Goal: Task Accomplishment & Management: Manage account settings

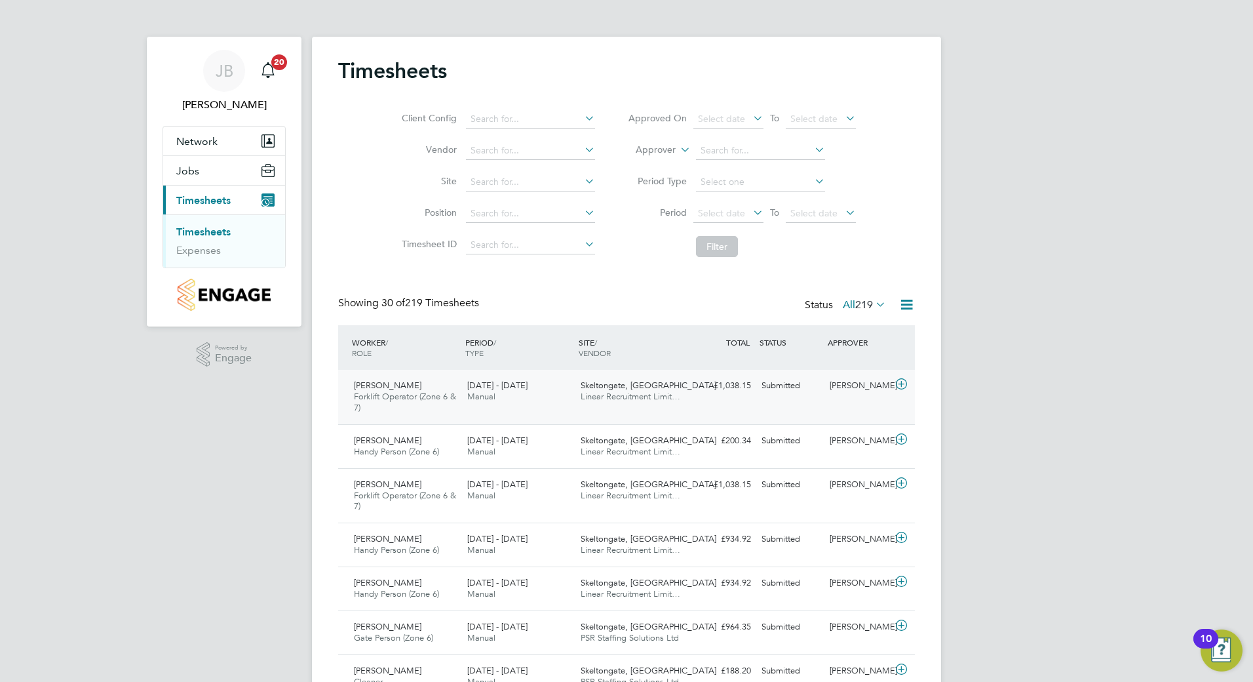
click at [542, 387] on div "4 - 10 Aug 2025 Manual" at bounding box center [518, 391] width 113 height 33
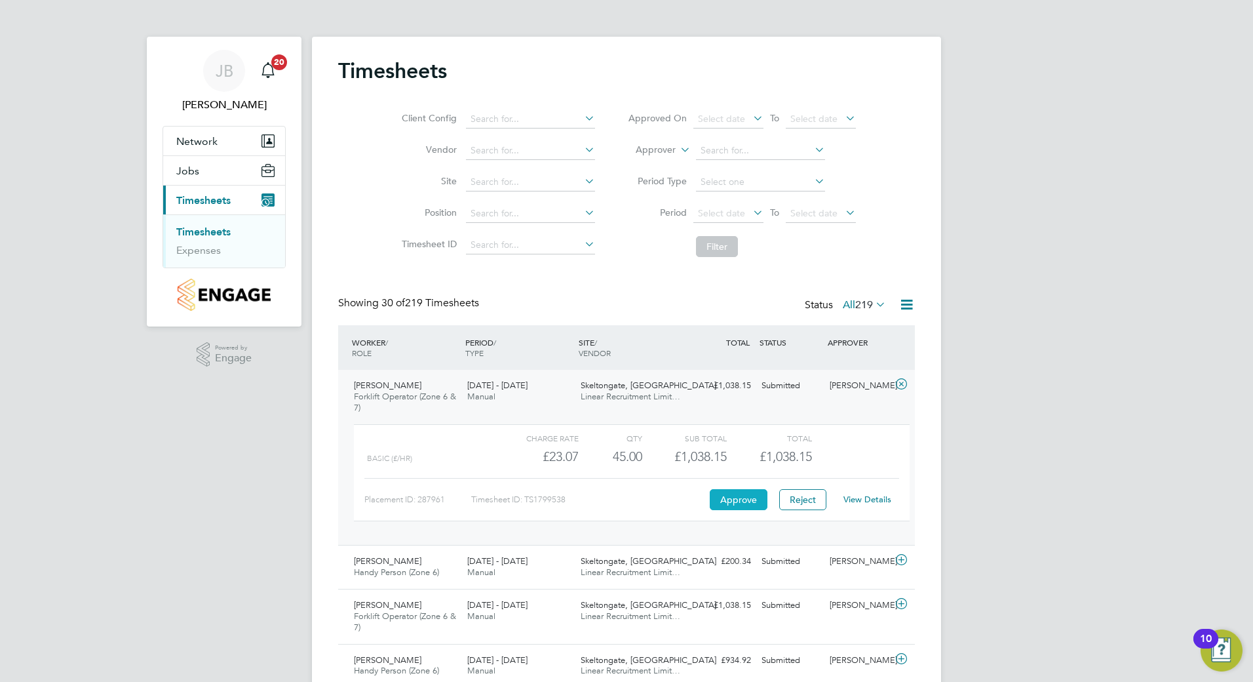
click at [744, 497] on button "Approve" at bounding box center [739, 499] width 58 height 21
click at [644, 572] on span "Linear Recruitment Limit…" at bounding box center [631, 571] width 100 height 11
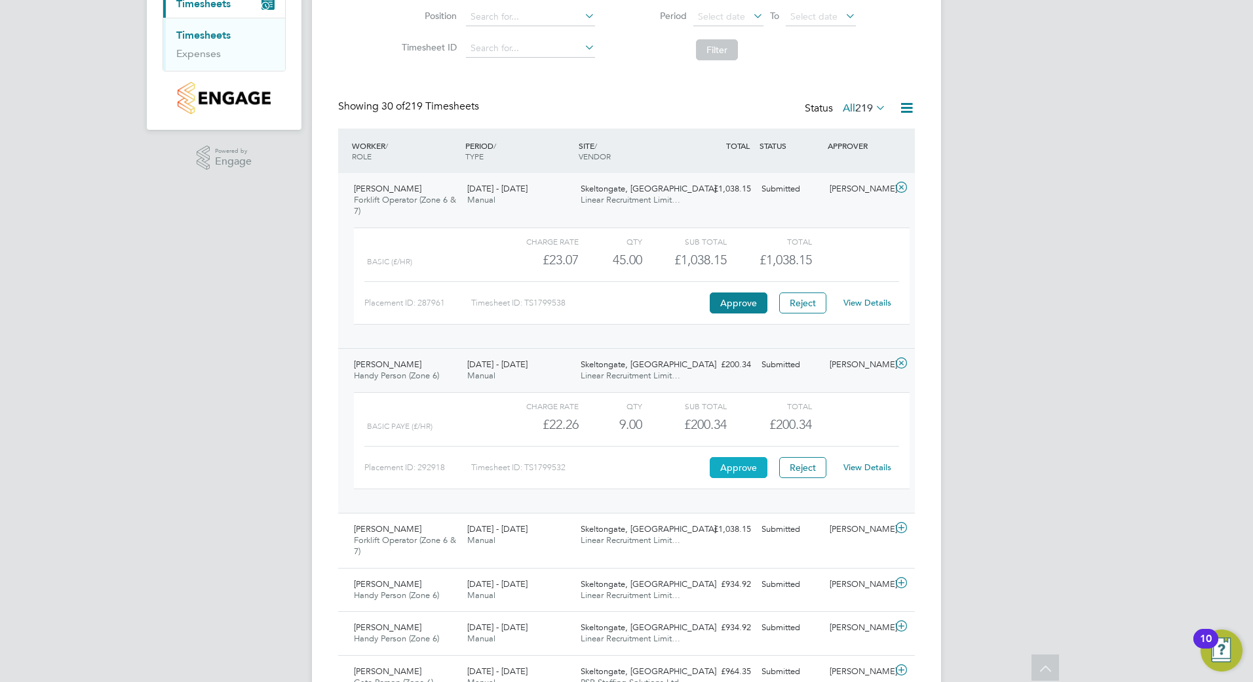
click at [745, 459] on button "Approve" at bounding box center [739, 467] width 58 height 21
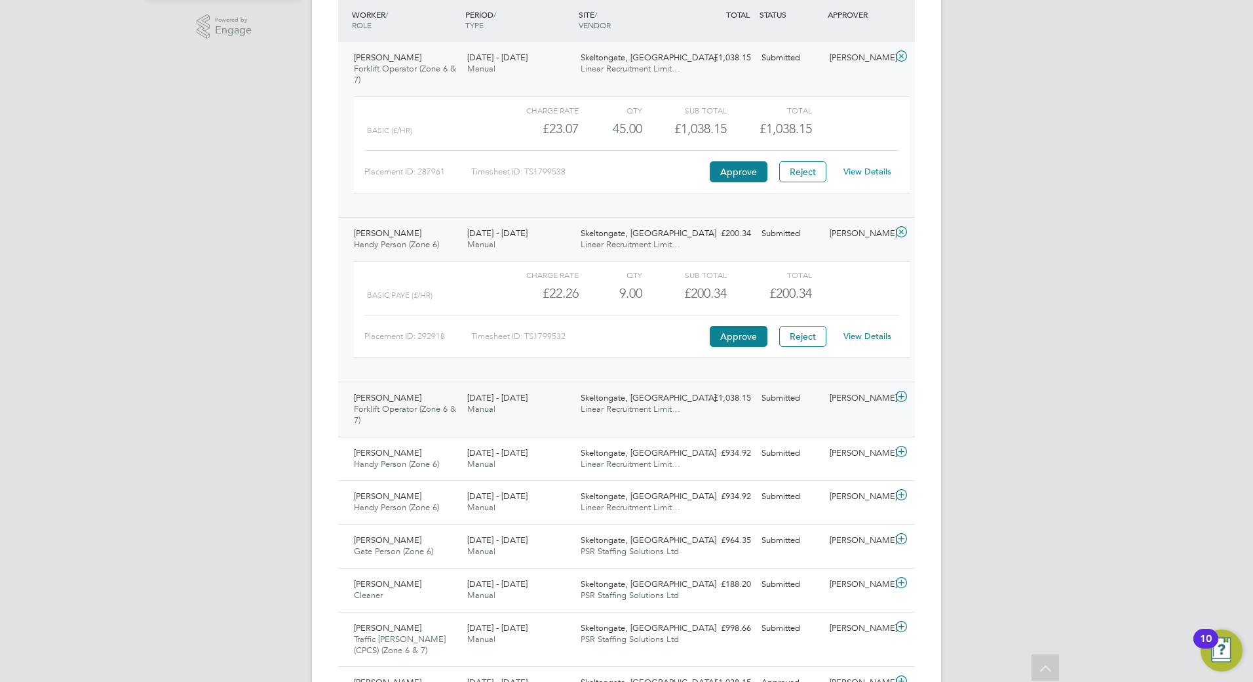
click at [440, 417] on div "Liam Stephenson Forklift Operator (Zone 6 & 7) 4 - 10 Aug 2025" at bounding box center [405, 409] width 113 height 44
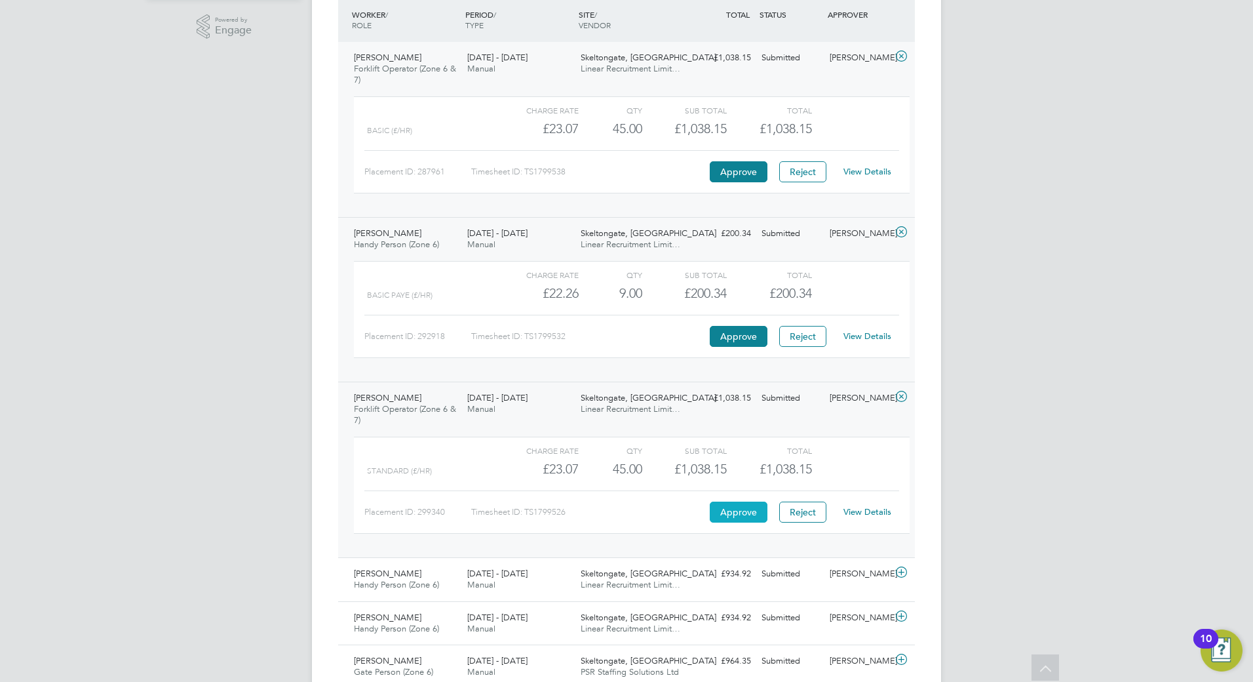
click at [746, 516] on button "Approve" at bounding box center [739, 511] width 58 height 21
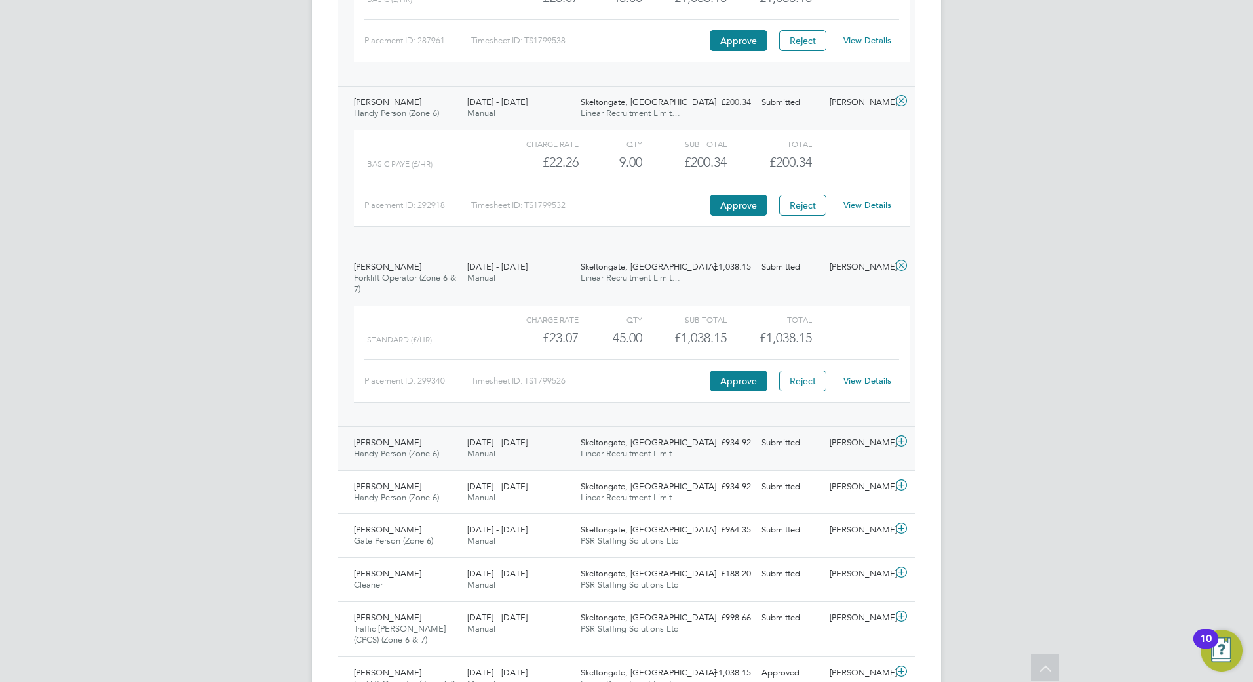
click at [565, 452] on div "4 - 10 Aug 2025 Manual" at bounding box center [518, 448] width 113 height 33
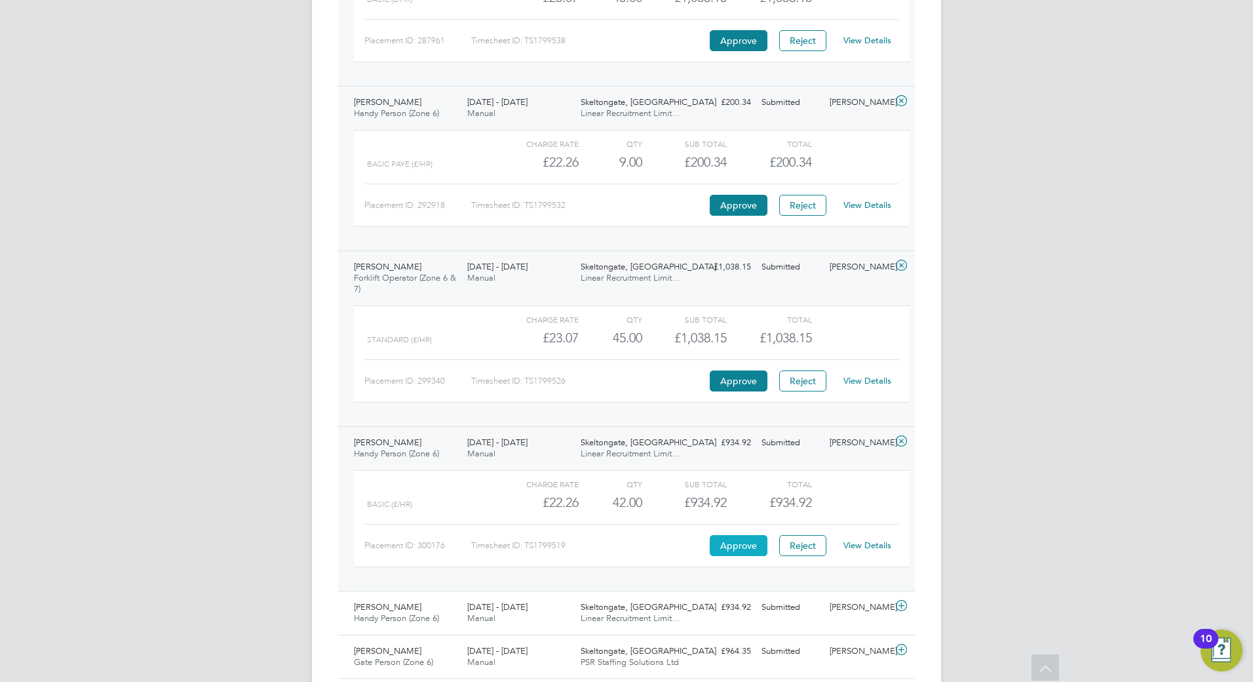
click at [728, 539] on button "Approve" at bounding box center [739, 545] width 58 height 21
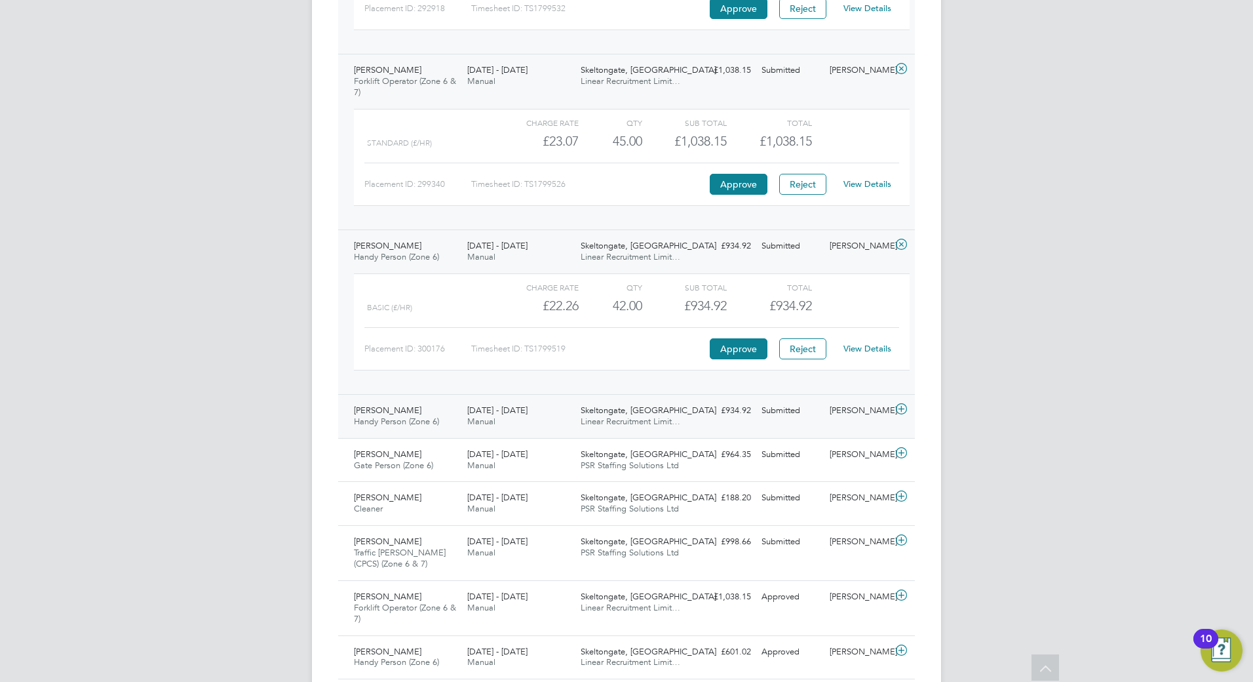
click at [536, 410] on div "4 - 10 Aug 2025 Manual" at bounding box center [518, 416] width 113 height 33
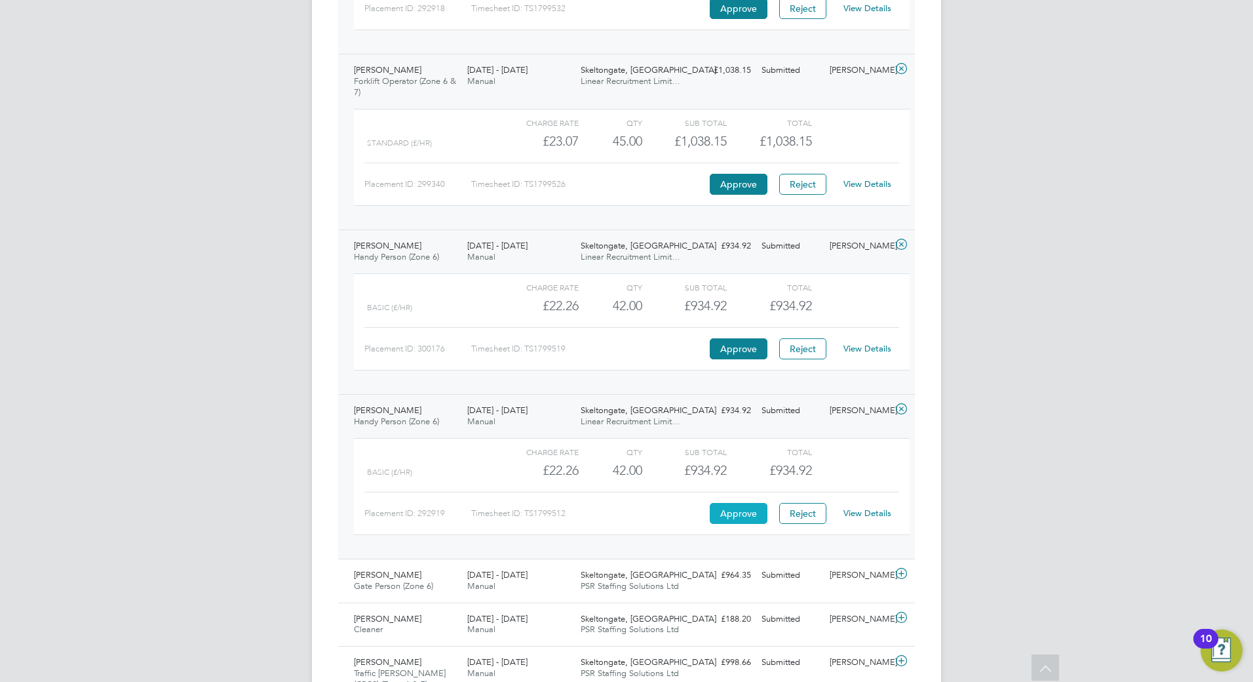
click at [718, 510] on button "Approve" at bounding box center [739, 513] width 58 height 21
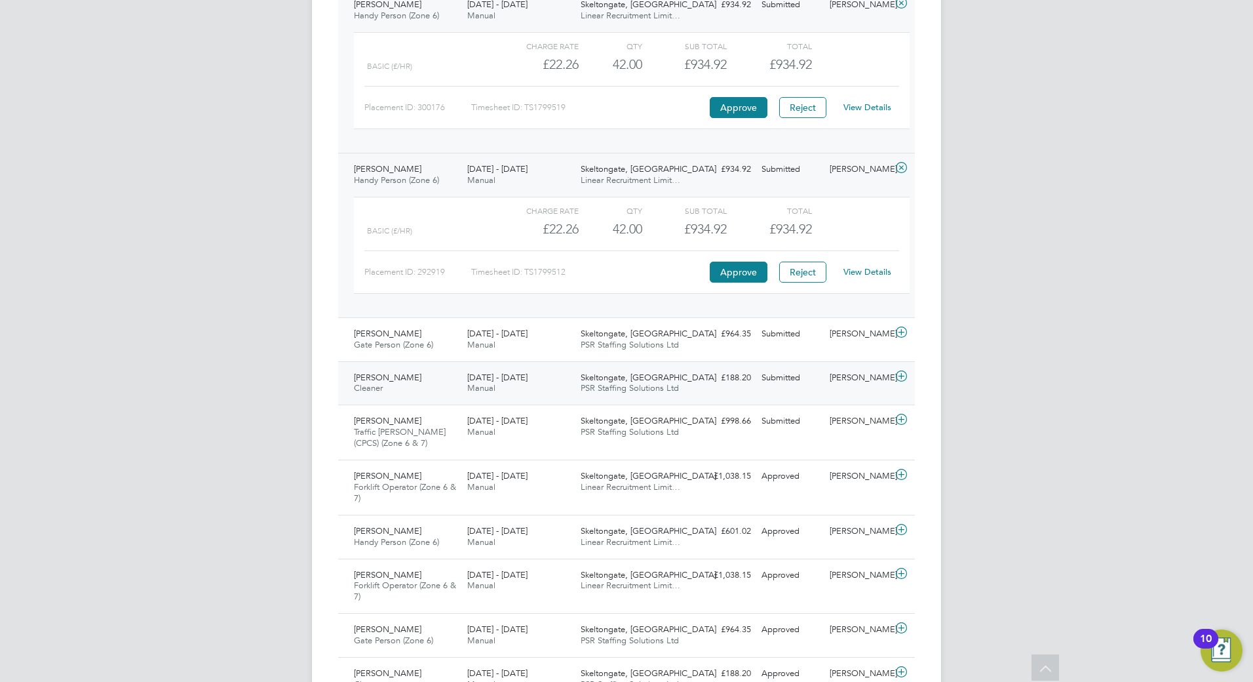
scroll to position [918, 0]
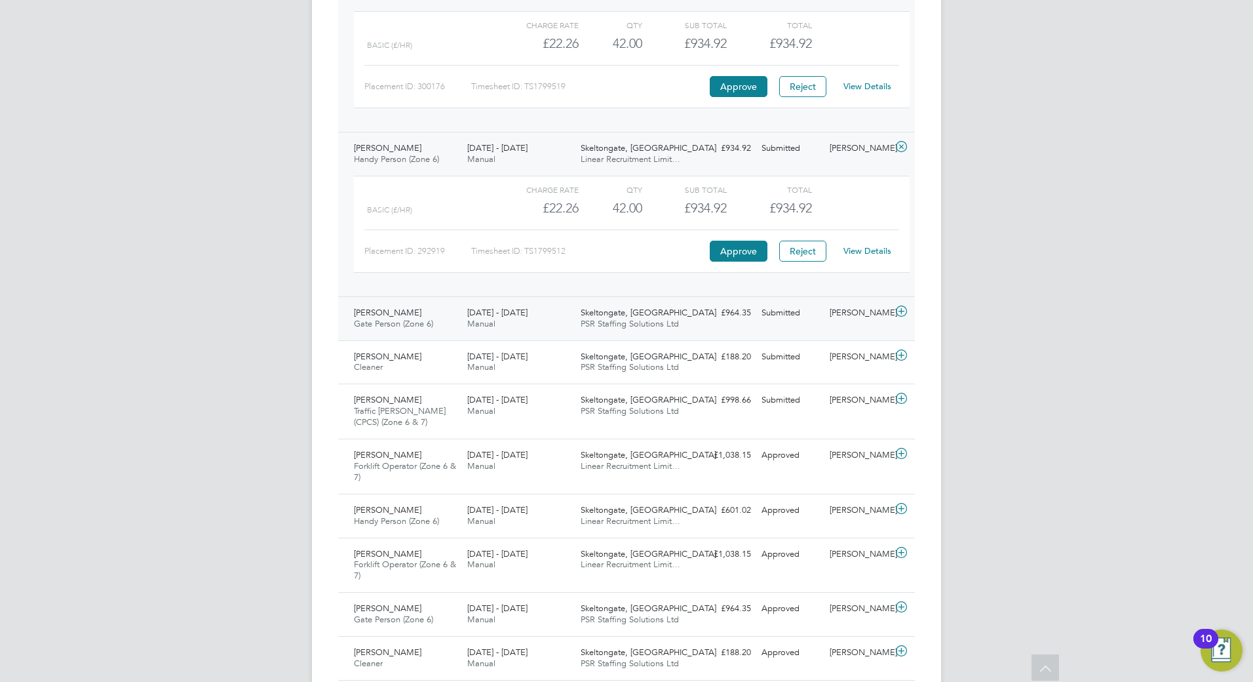
click at [520, 321] on div "4 - 10 Aug 2025 Manual" at bounding box center [518, 318] width 113 height 33
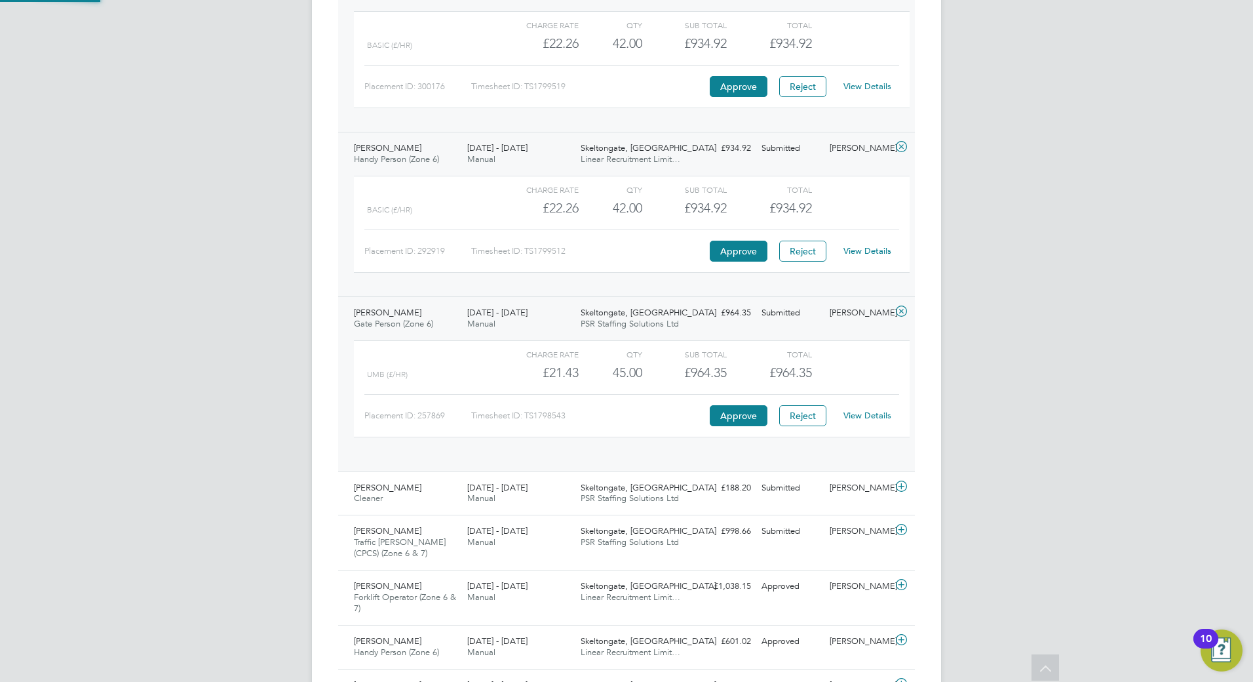
scroll to position [22, 128]
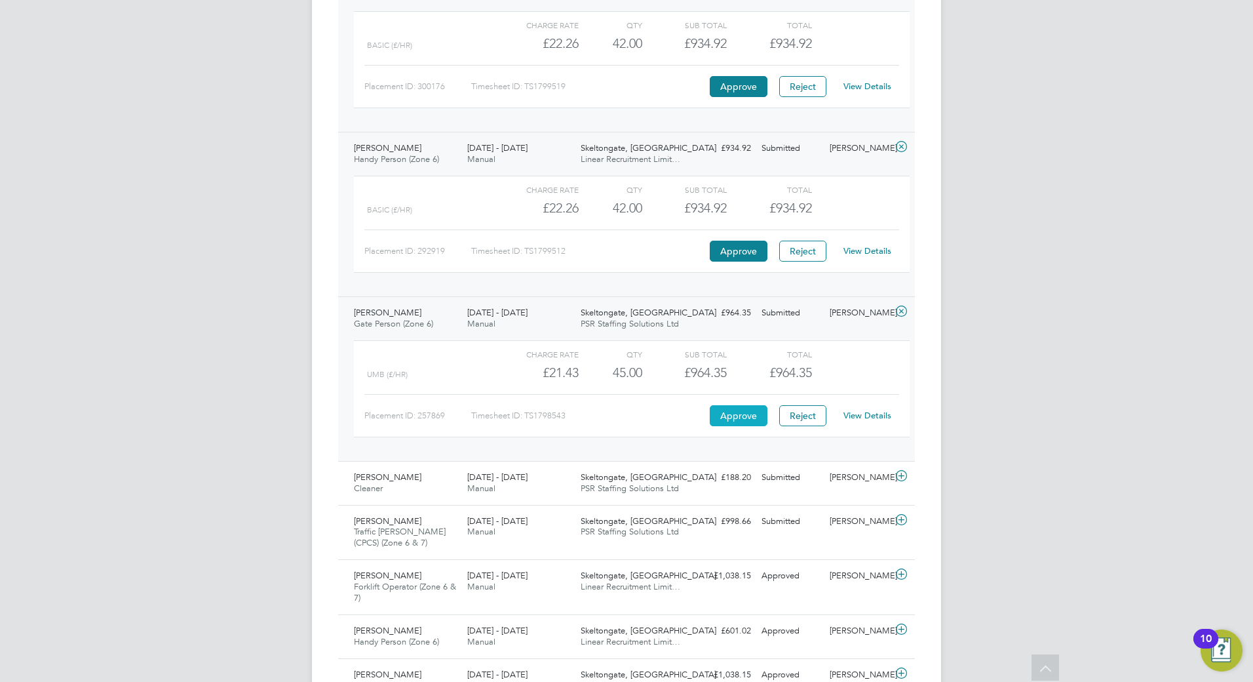
click at [733, 415] on button "Approve" at bounding box center [739, 415] width 58 height 21
click at [737, 476] on div "£188.20 Submitted" at bounding box center [722, 478] width 68 height 22
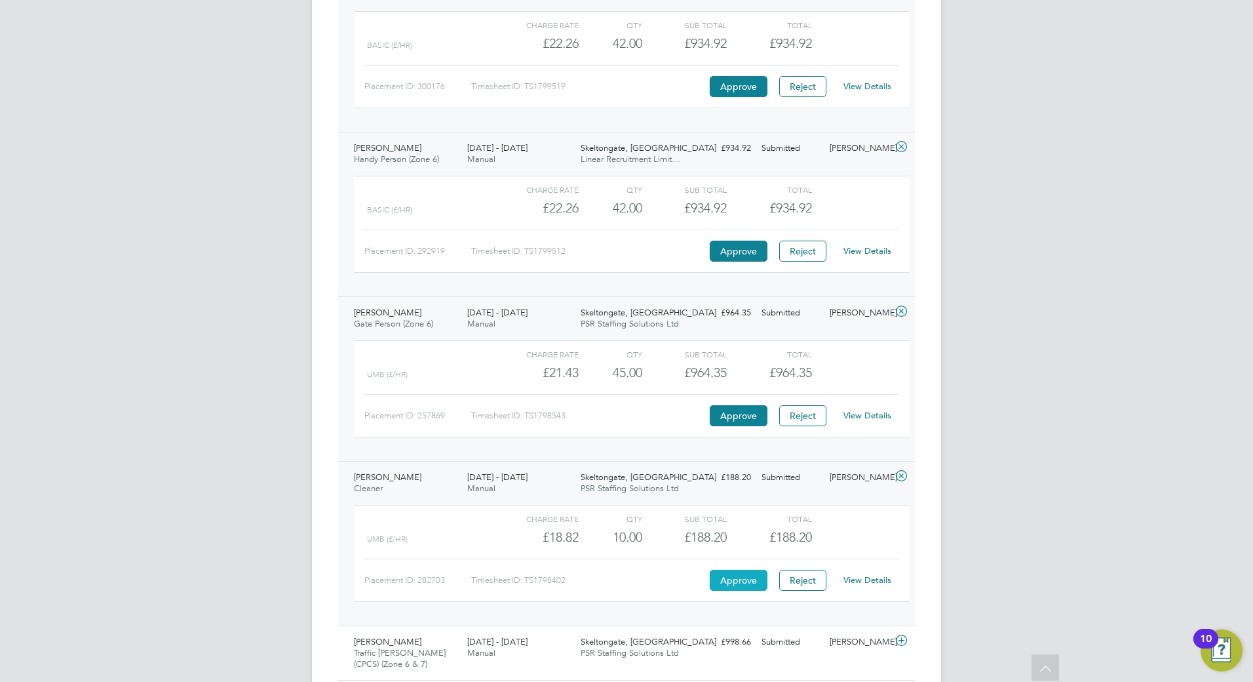
click at [735, 577] on button "Approve" at bounding box center [739, 580] width 58 height 21
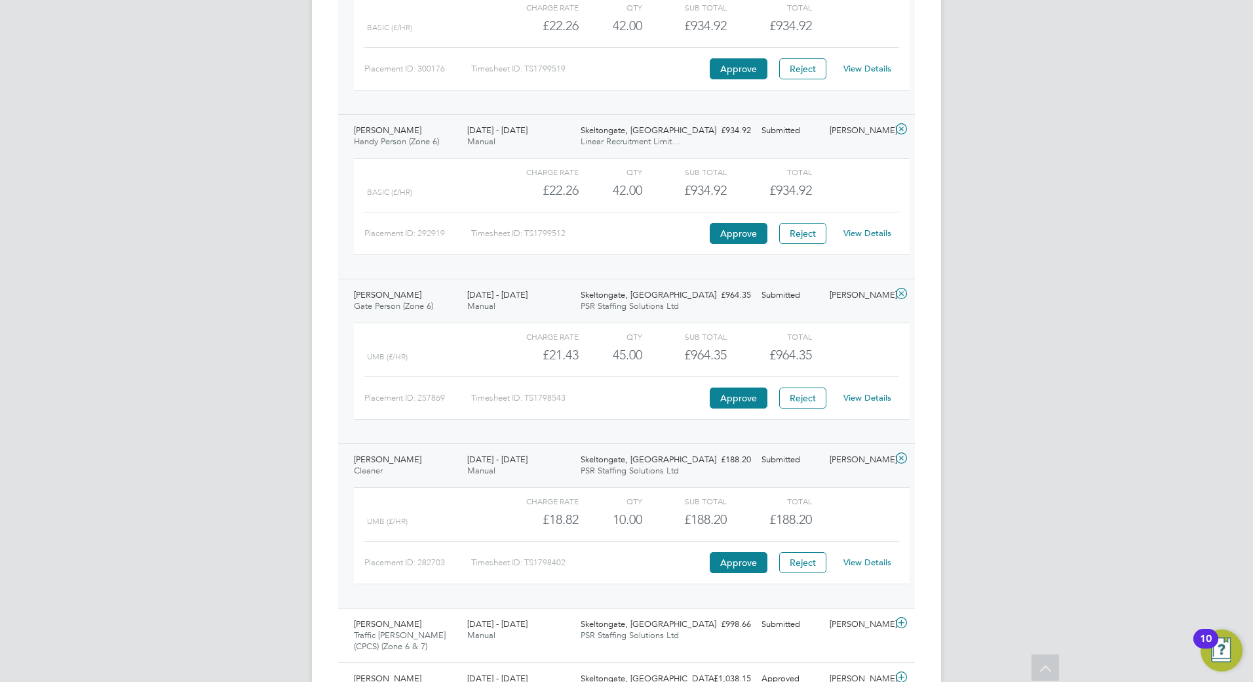
scroll to position [1114, 0]
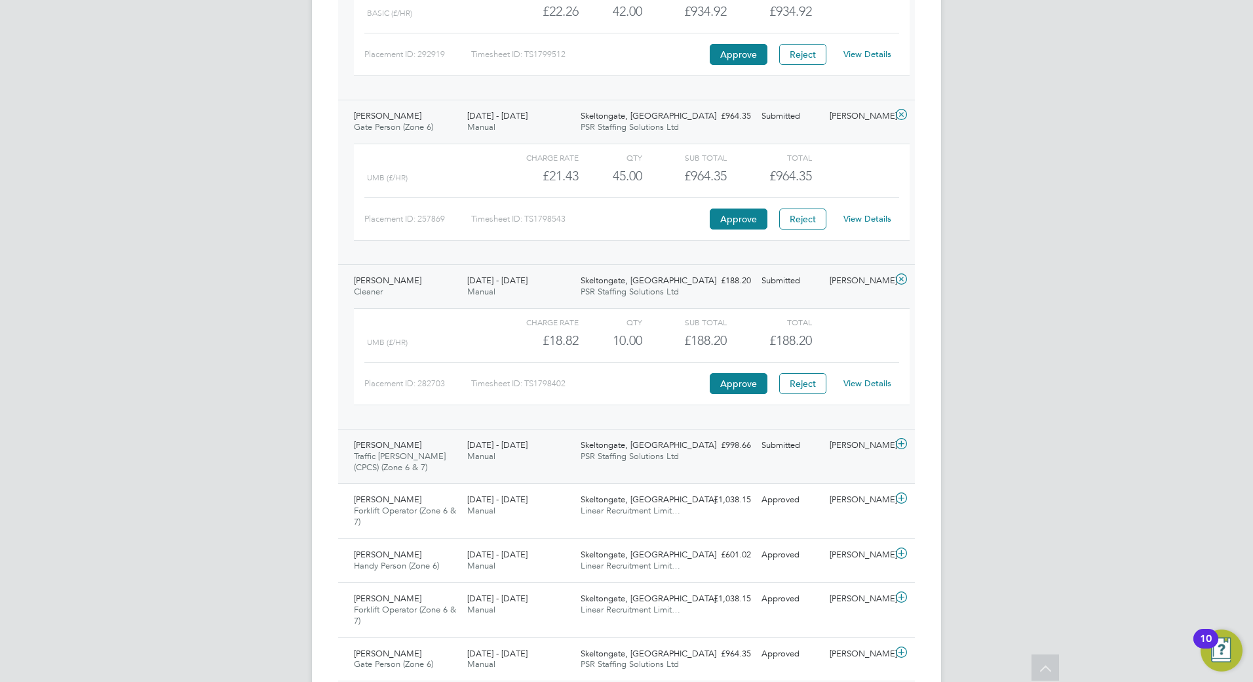
click at [577, 455] on div "Skeltongate, Leeds PSR Staffing Solutions Ltd" at bounding box center [631, 451] width 113 height 33
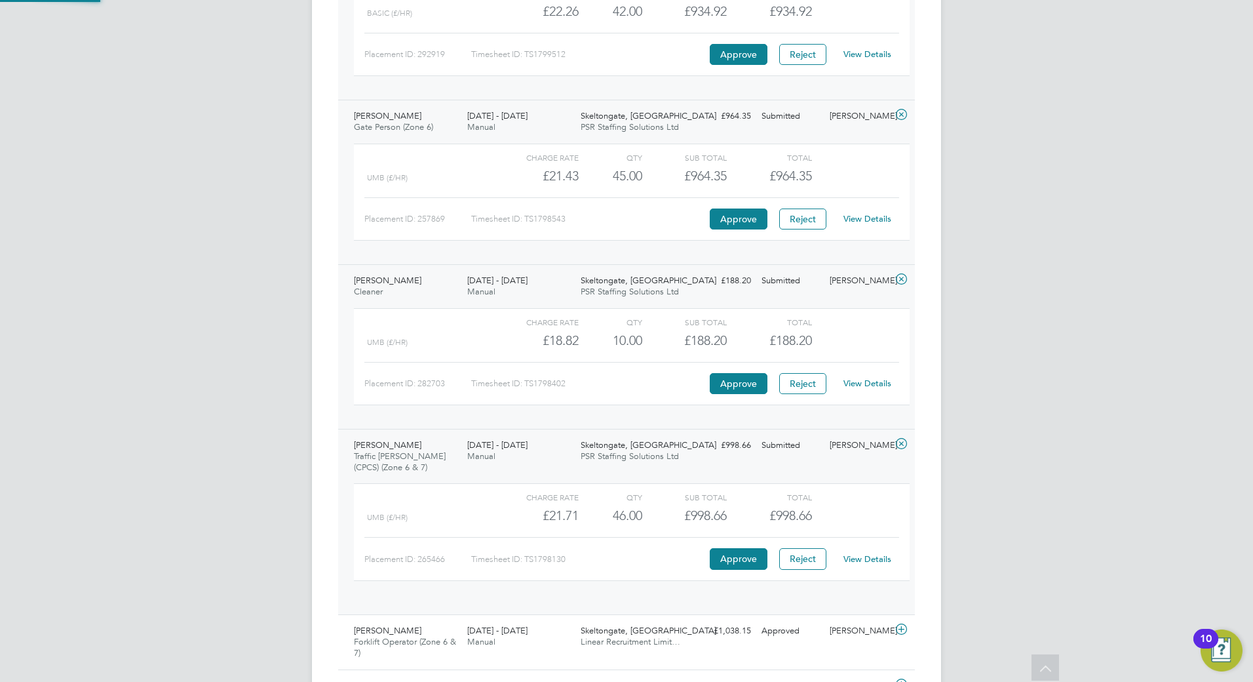
scroll to position [22, 128]
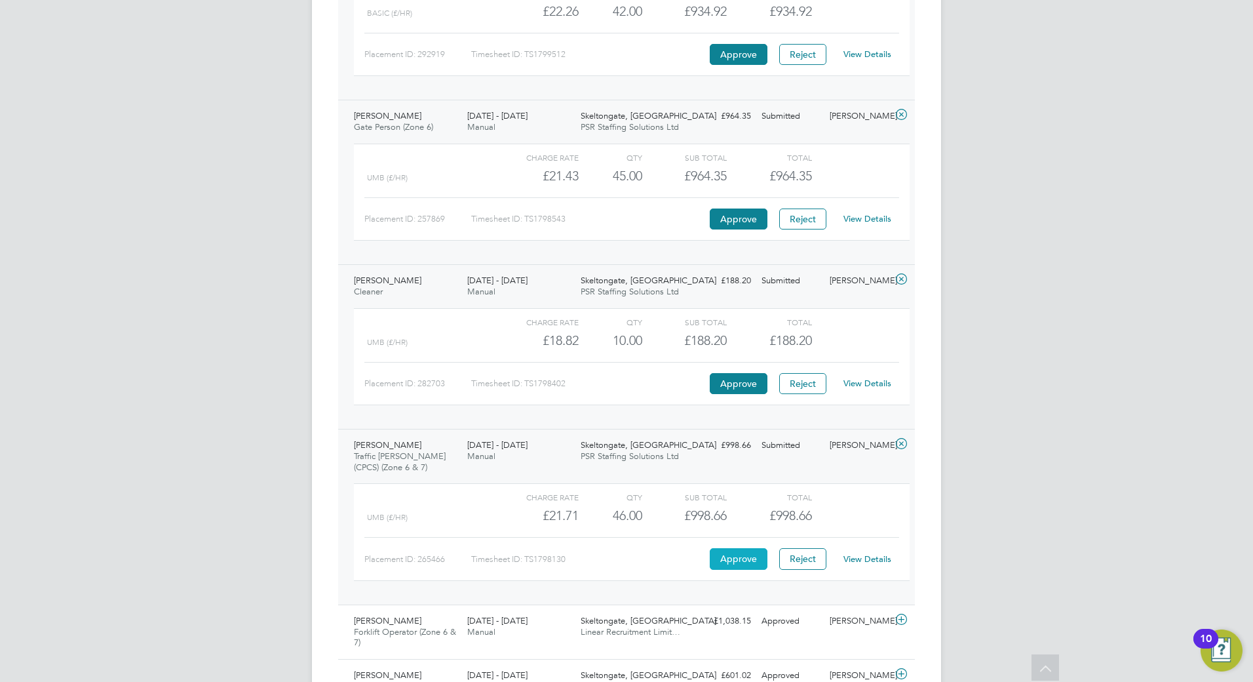
click at [718, 555] on button "Approve" at bounding box center [739, 558] width 58 height 21
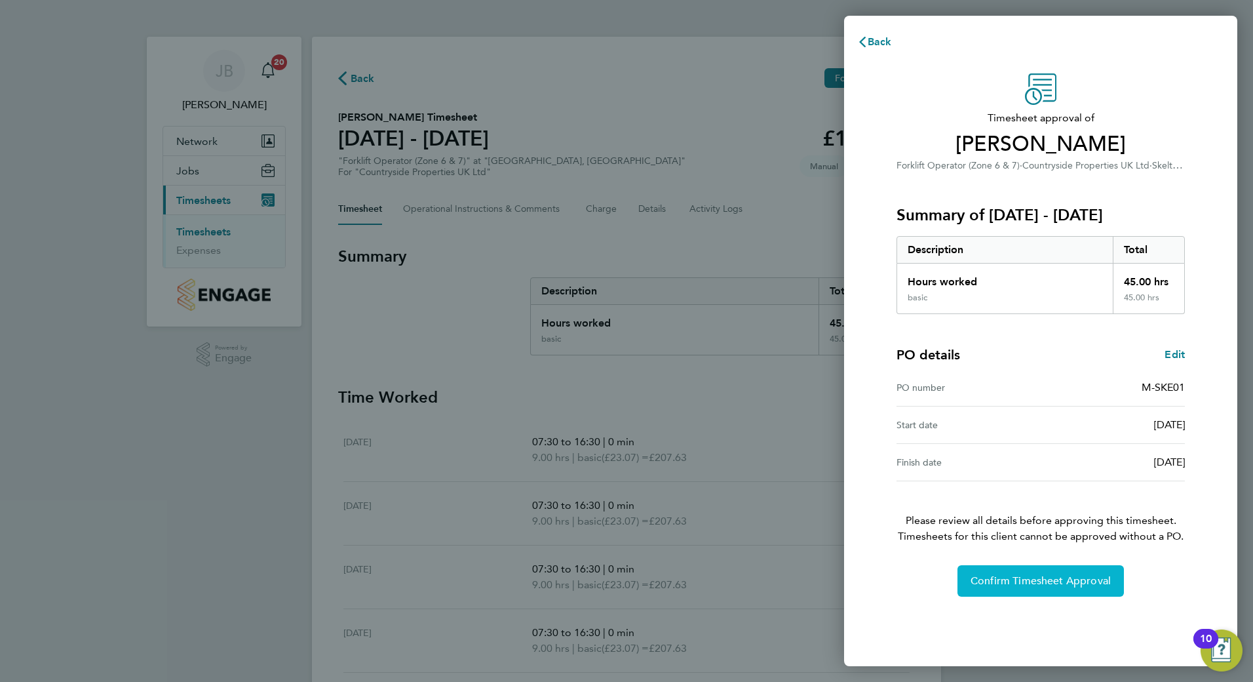
click at [1058, 575] on span "Confirm Timesheet Approval" at bounding box center [1041, 580] width 140 height 13
click at [1035, 569] on button "Confirm Timesheet Approval" at bounding box center [1041, 580] width 166 height 31
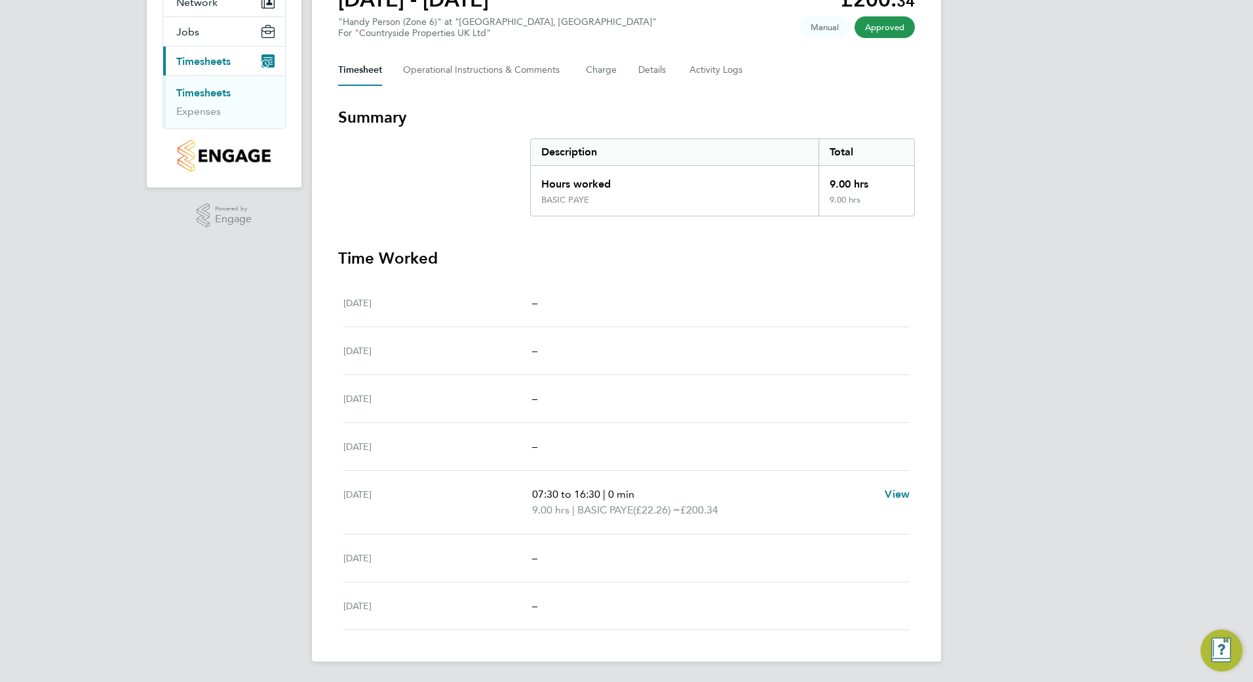
scroll to position [140, 0]
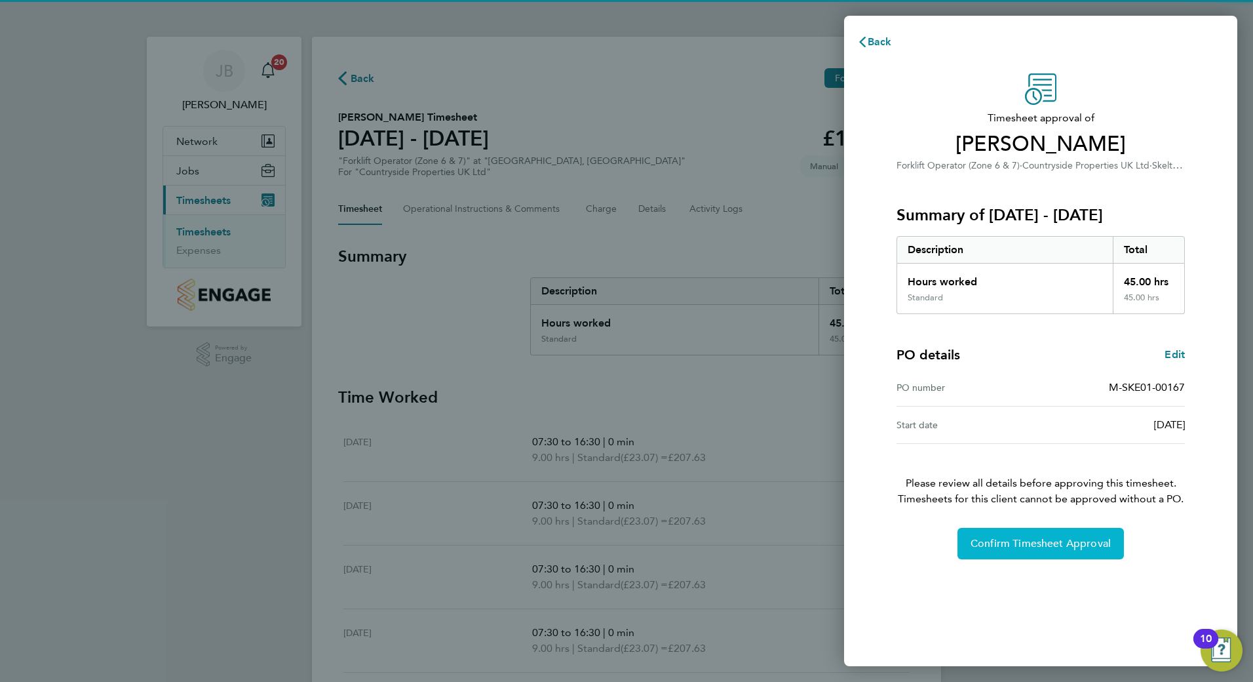
click at [1032, 553] on button "Confirm Timesheet Approval" at bounding box center [1041, 543] width 166 height 31
click at [1046, 543] on span "Confirm Timesheet Approval" at bounding box center [1041, 543] width 140 height 13
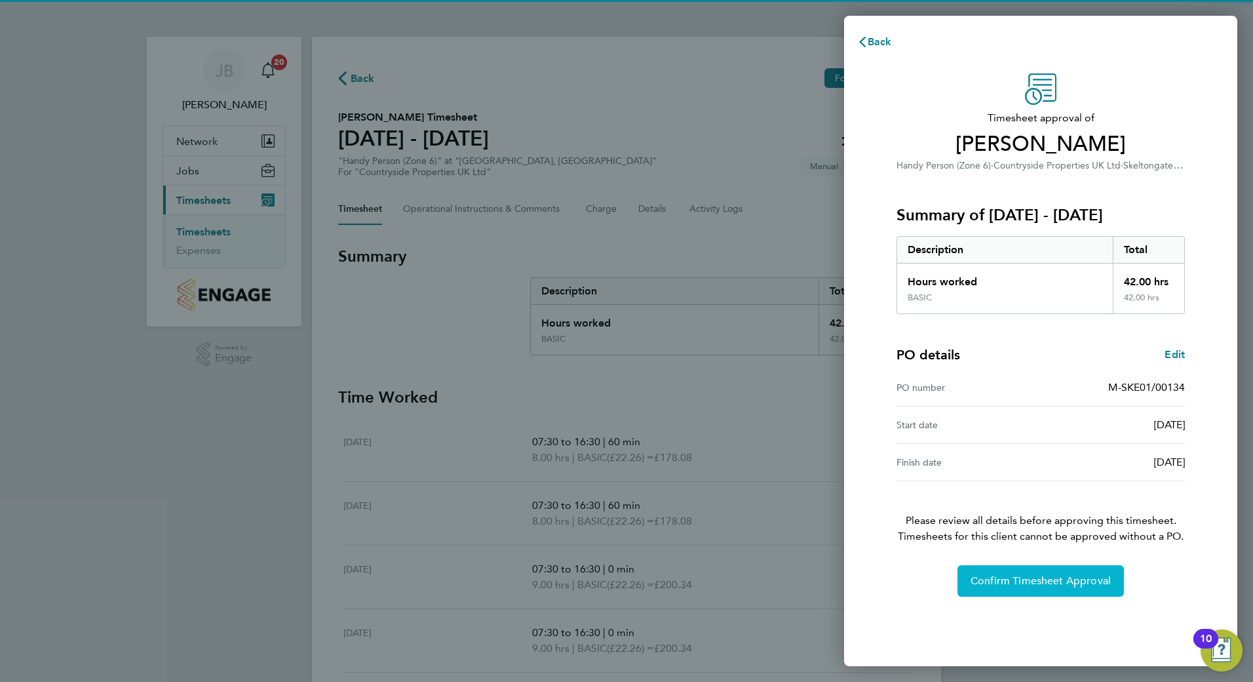
click at [1062, 577] on span "Confirm Timesheet Approval" at bounding box center [1041, 580] width 140 height 13
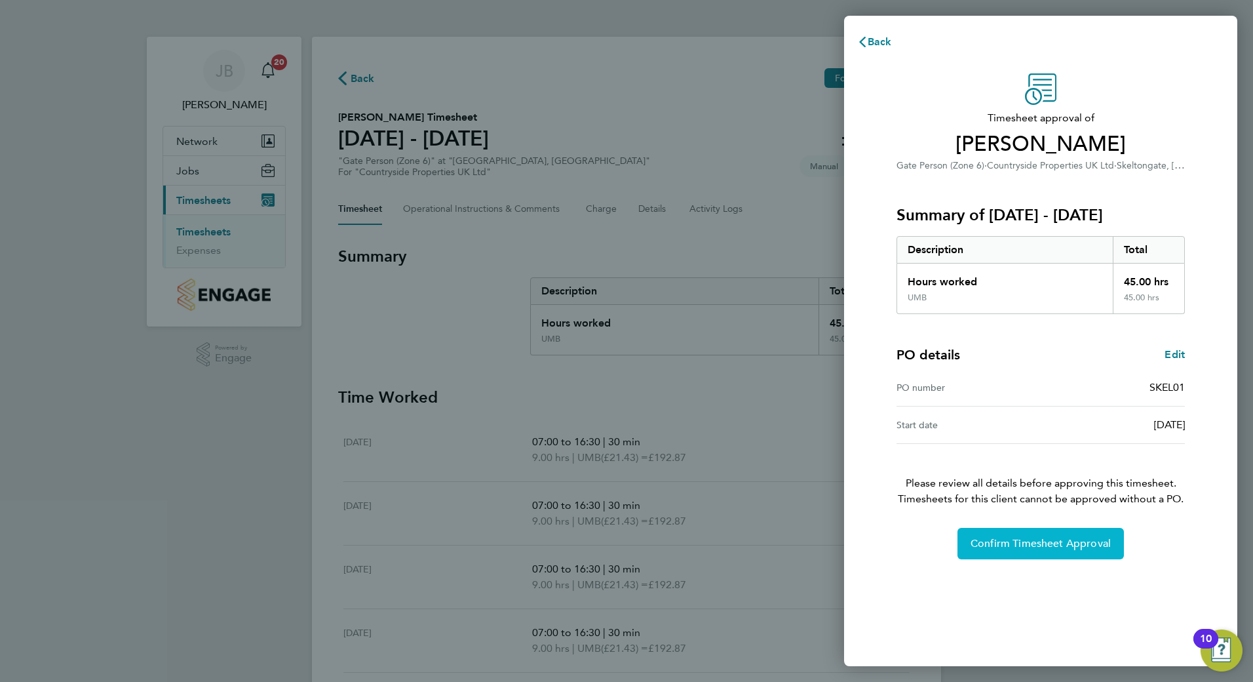
click at [1051, 535] on button "Confirm Timesheet Approval" at bounding box center [1041, 543] width 166 height 31
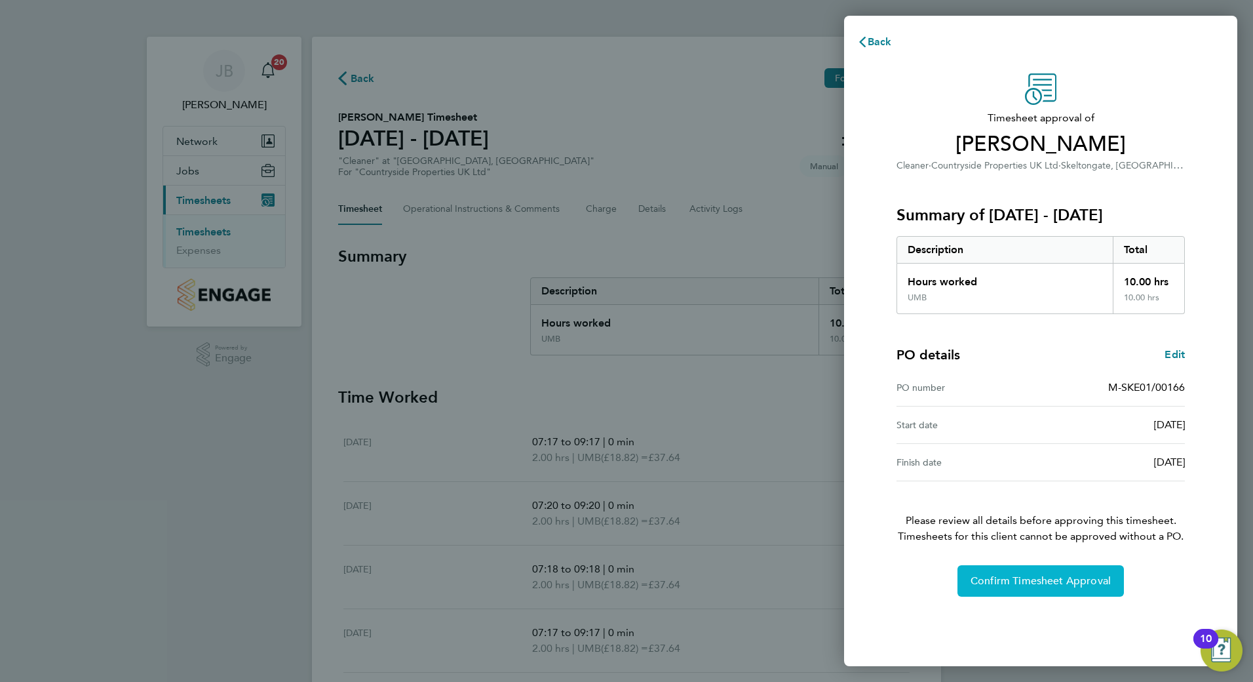
click at [1013, 587] on span "Confirm Timesheet Approval" at bounding box center [1041, 580] width 140 height 13
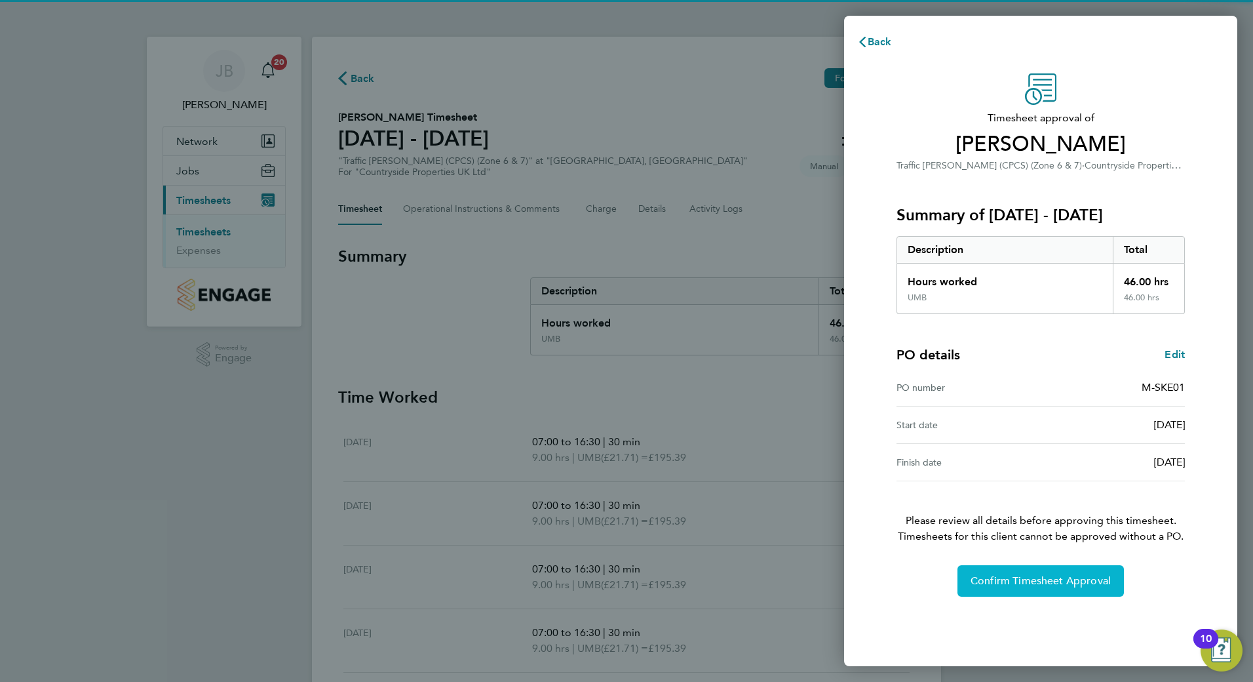
click at [1003, 568] on button "Confirm Timesheet Approval" at bounding box center [1041, 580] width 166 height 31
